Goal: Task Accomplishment & Management: Complete application form

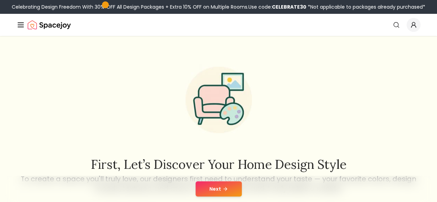
click at [214, 190] on button "Next" at bounding box center [219, 189] width 46 height 15
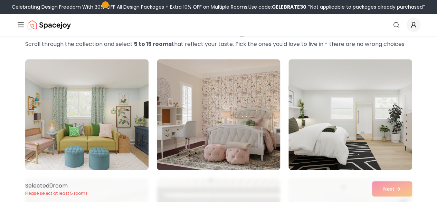
scroll to position [52, 0]
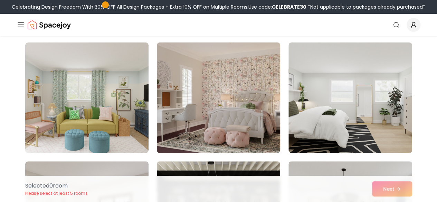
drag, startPoint x: 251, startPoint y: 120, endPoint x: 235, endPoint y: 120, distance: 16.3
click at [235, 120] on img at bounding box center [219, 98] width 130 height 116
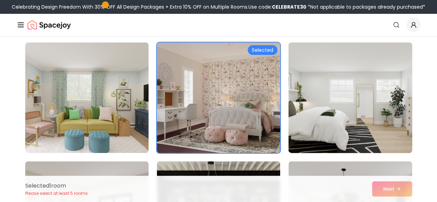
click at [346, 116] on img at bounding box center [351, 98] width 130 height 116
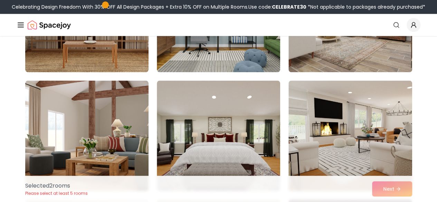
scroll to position [371, 0]
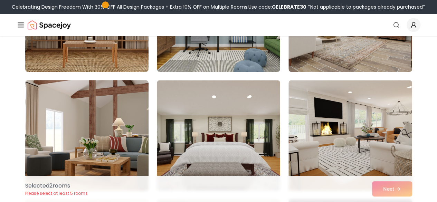
click at [125, 127] on img at bounding box center [87, 135] width 130 height 116
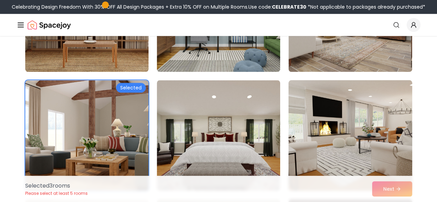
click at [318, 139] on img at bounding box center [351, 135] width 130 height 116
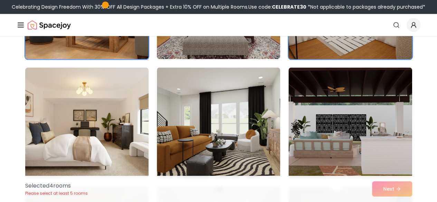
scroll to position [510, 0]
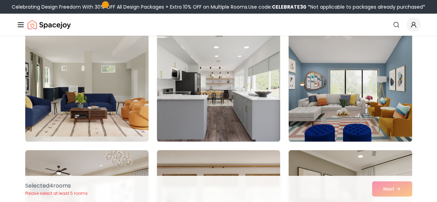
click at [253, 99] on img at bounding box center [218, 86] width 123 height 111
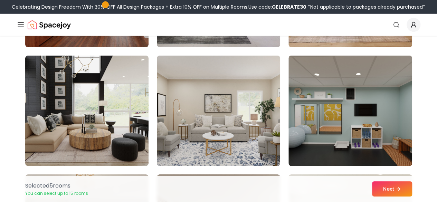
scroll to position [991, 0]
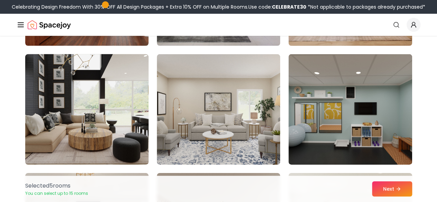
click at [106, 110] on img at bounding box center [87, 110] width 130 height 116
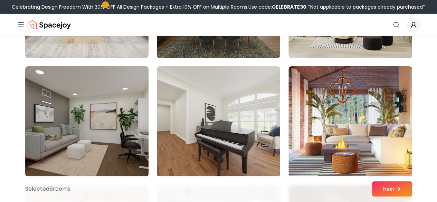
scroll to position [1217, 0]
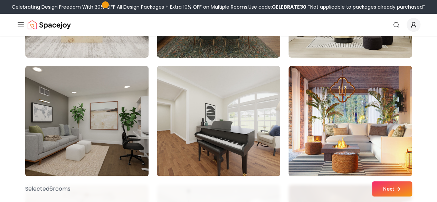
click at [103, 132] on img at bounding box center [87, 121] width 130 height 116
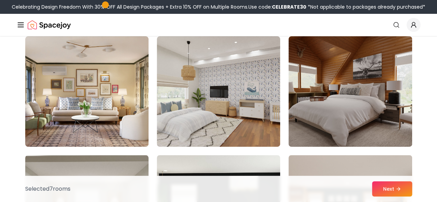
scroll to position [1366, 0]
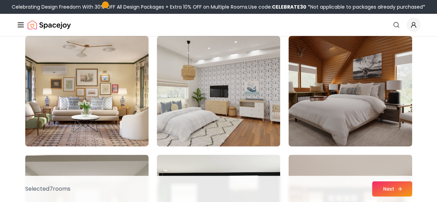
click at [384, 182] on button "Next" at bounding box center [392, 189] width 40 height 15
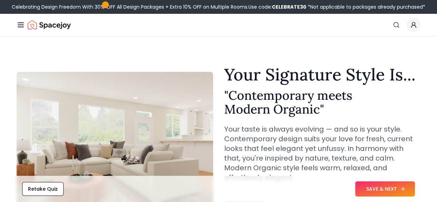
click at [397, 183] on button "SAVE & NEXT" at bounding box center [385, 189] width 60 height 15
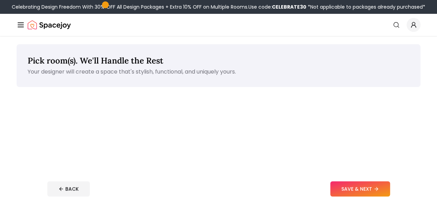
click at [386, 186] on button "SAVE & NEXT" at bounding box center [361, 189] width 60 height 15
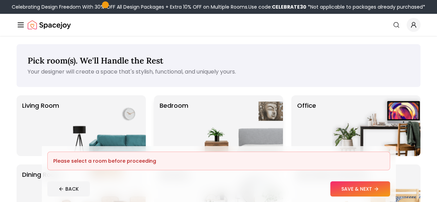
click at [205, 122] on img at bounding box center [239, 125] width 89 height 61
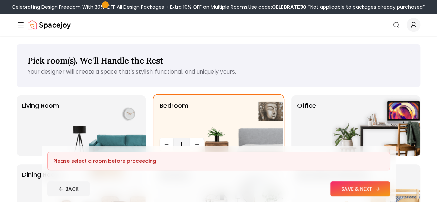
click at [367, 188] on button "SAVE & NEXT" at bounding box center [361, 189] width 60 height 15
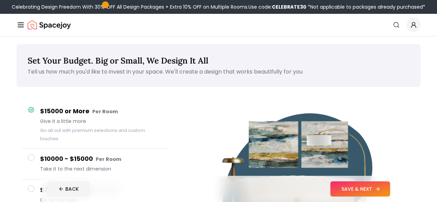
click at [368, 188] on button "SAVE & NEXT" at bounding box center [361, 189] width 60 height 15
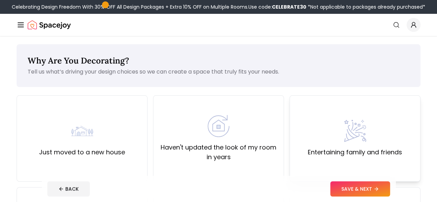
click at [336, 145] on div "Entertaining family and friends" at bounding box center [355, 138] width 94 height 37
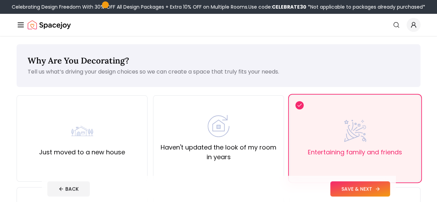
click at [375, 188] on button "SAVE & NEXT" at bounding box center [361, 189] width 60 height 15
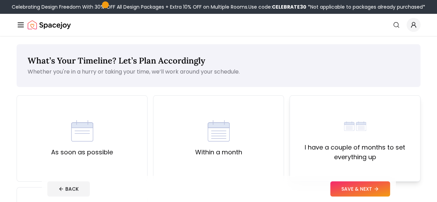
click at [335, 158] on label "I have a couple of months to set everything up" at bounding box center [355, 152] width 119 height 19
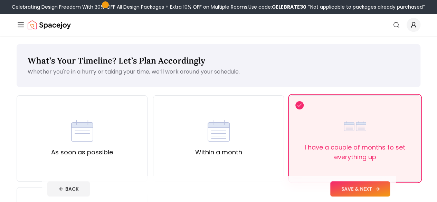
click at [387, 186] on button "SAVE & NEXT" at bounding box center [361, 189] width 60 height 15
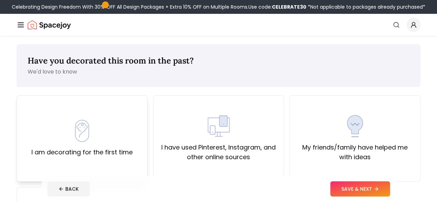
click at [76, 130] on img at bounding box center [82, 131] width 22 height 22
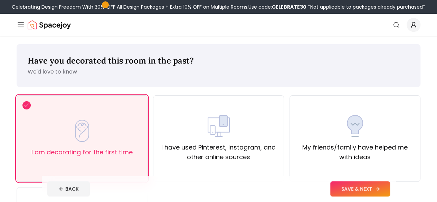
click at [368, 186] on button "SAVE & NEXT" at bounding box center [361, 189] width 60 height 15
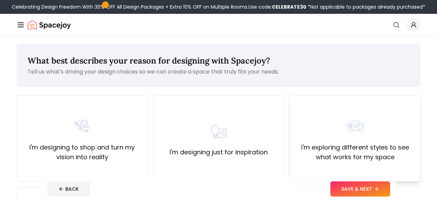
click at [344, 168] on div "I'm exploring different styles to see what works for my space" at bounding box center [355, 138] width 131 height 86
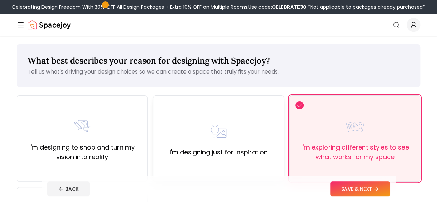
click at [261, 153] on label "I'm designing just for inspiration" at bounding box center [219, 153] width 98 height 10
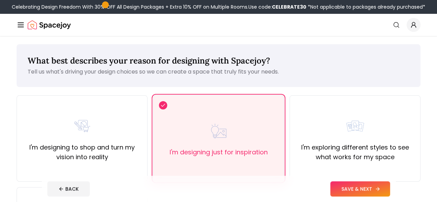
click at [368, 195] on button "SAVE & NEXT" at bounding box center [361, 189] width 60 height 15
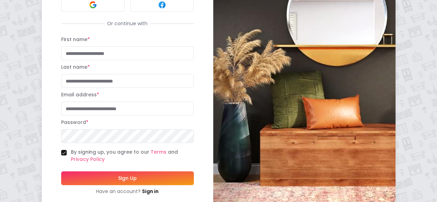
scroll to position [96, 0]
